Goal: Download file/media

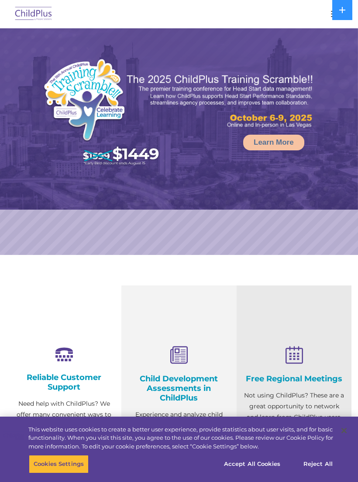
select select "MEDIUM"
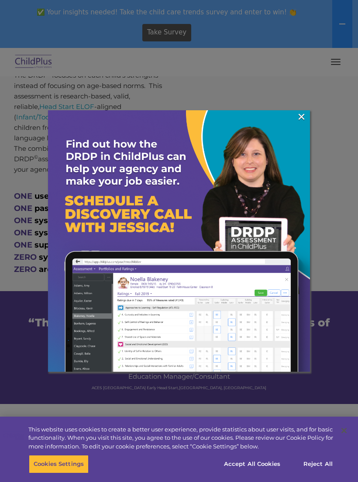
click at [296, 125] on img at bounding box center [179, 241] width 262 height 262
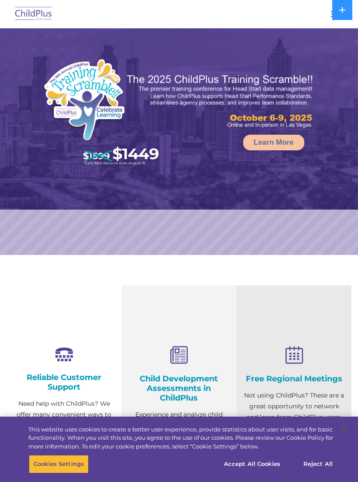
select select "MEDIUM"
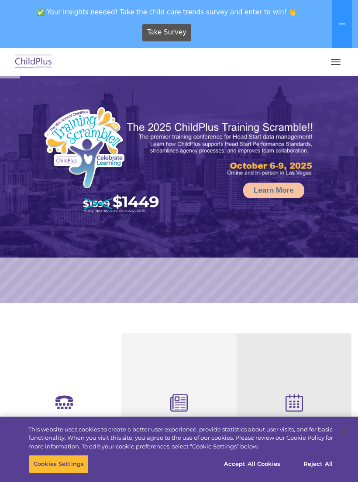
click at [335, 66] on button "button" at bounding box center [335, 62] width 18 height 14
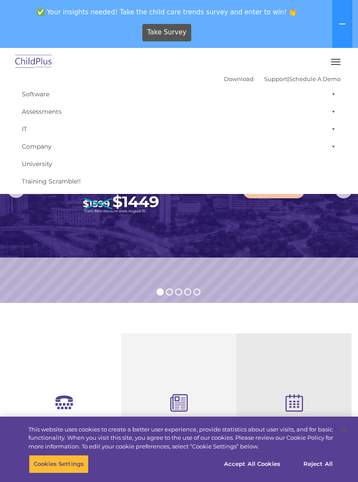
click at [227, 76] on link "Download" at bounding box center [239, 78] width 30 height 7
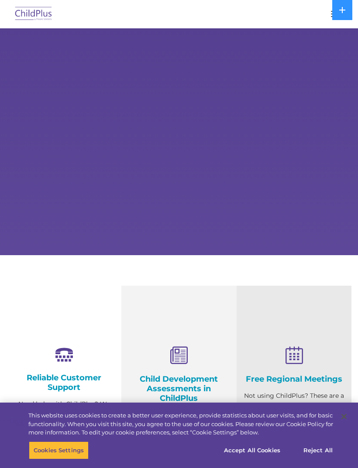
select select "MEDIUM"
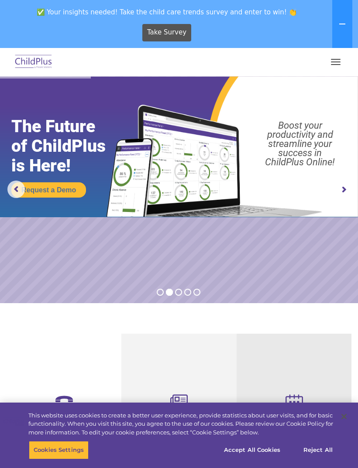
click at [354, 123] on img at bounding box center [179, 146] width 358 height 141
